Goal: Information Seeking & Learning: Learn about a topic

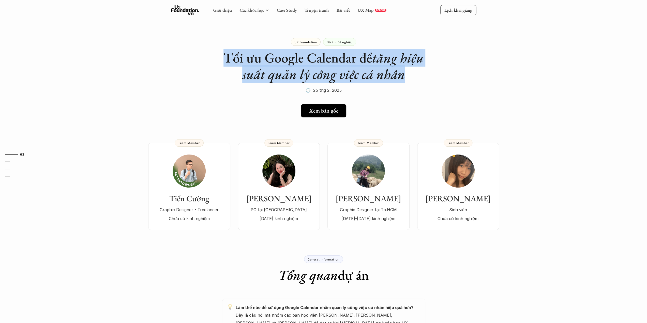
drag, startPoint x: 224, startPoint y: 54, endPoint x: 411, endPoint y: 73, distance: 188.0
click at [411, 73] on h1 "Tối ưu Google Calendar để tăng hiệu suất quản lý công việc cá nhân" at bounding box center [323, 66] width 203 height 33
click at [406, 76] on h1 "Tối ưu Google Calendar để tăng hiệu suất quản lý công việc cá nhân" at bounding box center [323, 66] width 203 height 33
drag, startPoint x: 405, startPoint y: 76, endPoint x: 224, endPoint y: 59, distance: 181.5
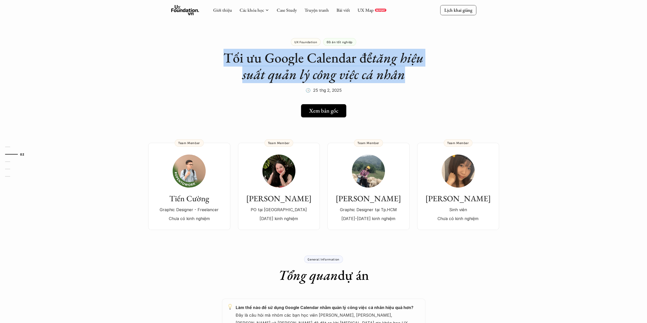
click at [224, 59] on h1 "Tối ưu Google Calendar để tăng hiệu suất quản lý công việc cá nhân" at bounding box center [323, 66] width 203 height 33
drag, startPoint x: 224, startPoint y: 59, endPoint x: 403, endPoint y: 70, distance: 179.3
click at [403, 70] on h1 "Tối ưu Google Calendar để tăng hiệu suất quản lý công việc cá nhân" at bounding box center [323, 66] width 203 height 33
click at [403, 70] on em "tăng hiệu suất quản lý công việc cá nhân" at bounding box center [334, 66] width 185 height 34
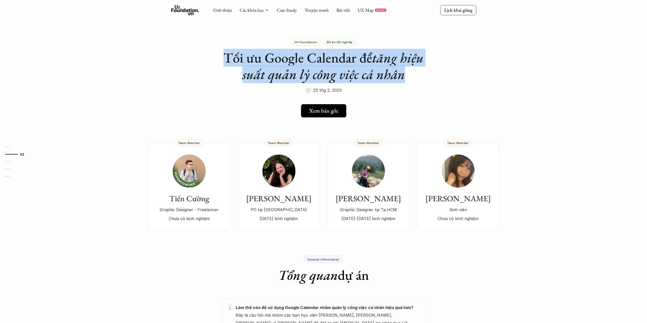
drag, startPoint x: 408, startPoint y: 74, endPoint x: 226, endPoint y: 53, distance: 183.6
click at [226, 53] on h1 "Tối ưu Google Calendar để tăng hiệu suất quản lý công việc cá nhân" at bounding box center [323, 66] width 203 height 33
